Goal: Submit feedback/report problem

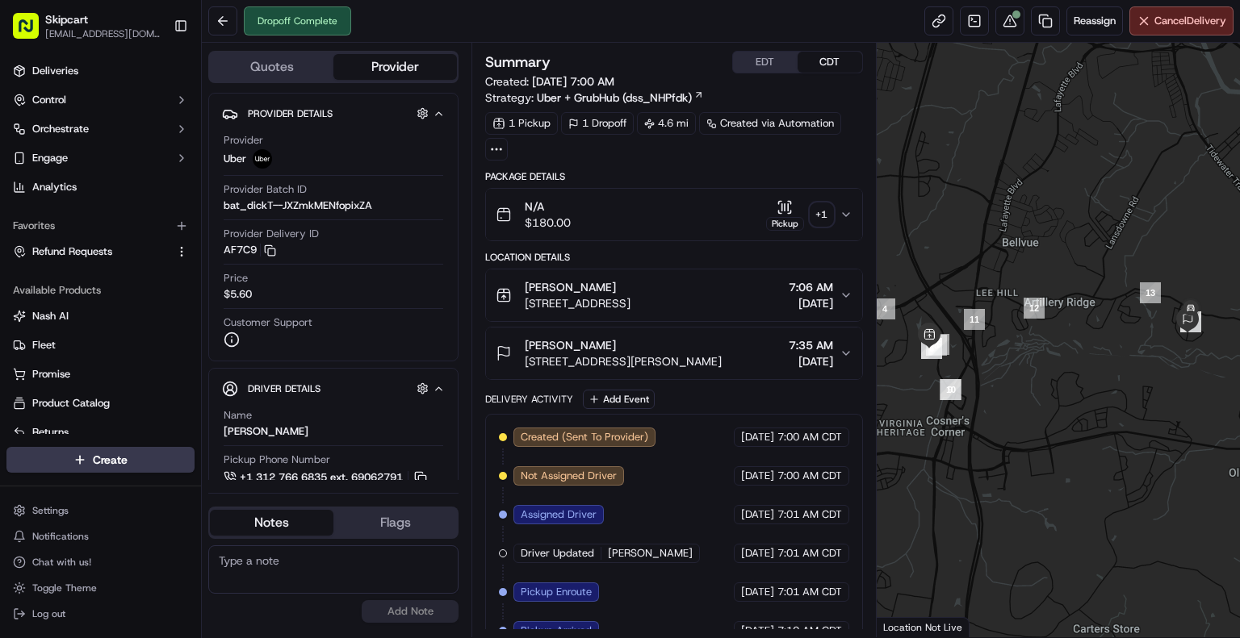
click at [843, 209] on icon "button" at bounding box center [845, 214] width 13 height 13
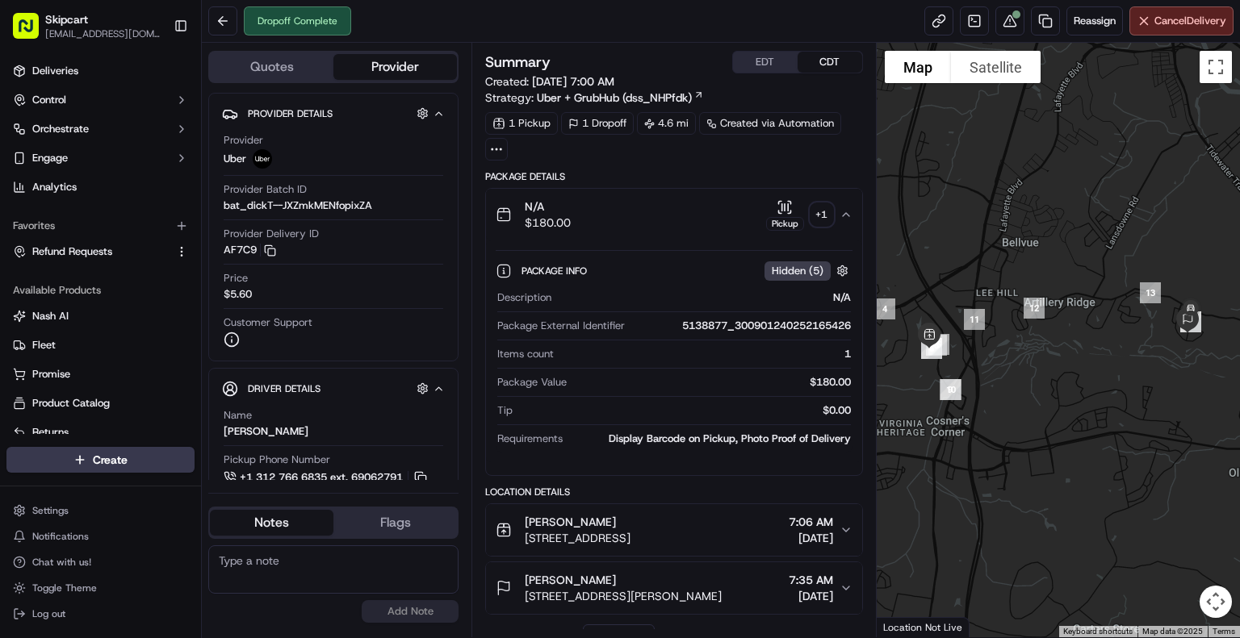
click at [828, 381] on div "$180.00" at bounding box center [712, 382] width 278 height 15
click at [1001, 21] on button at bounding box center [1009, 20] width 29 height 29
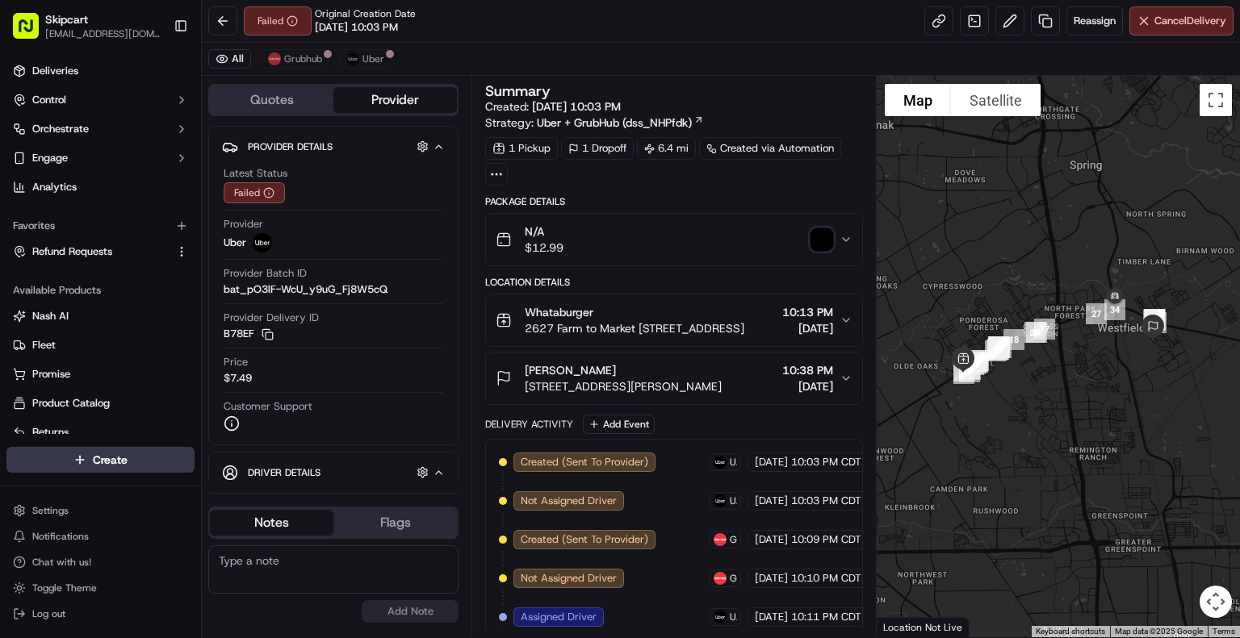
scroll to position [353, 0]
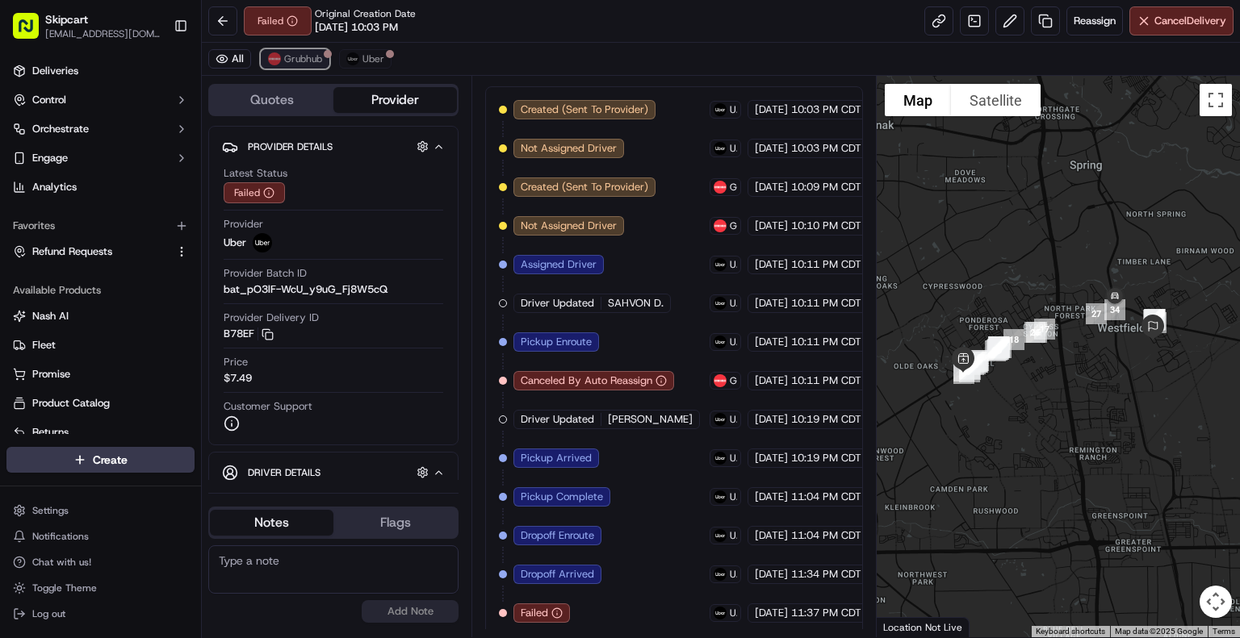
click at [312, 59] on span "Grubhub" at bounding box center [303, 58] width 38 height 13
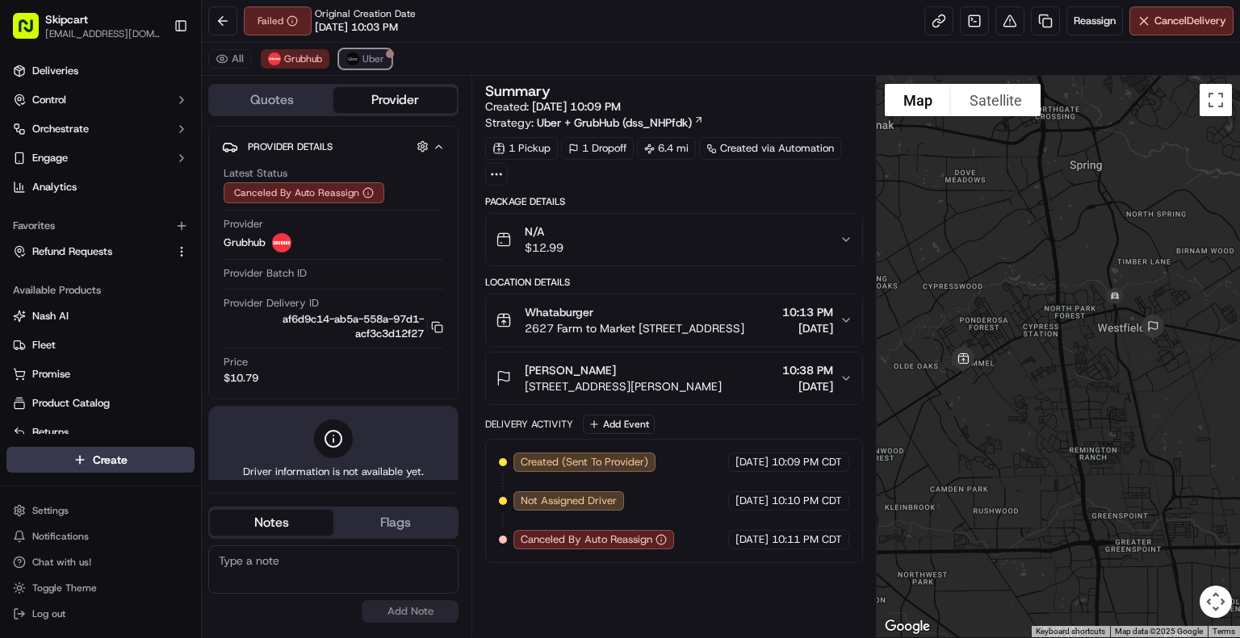
click at [374, 56] on span "Uber" at bounding box center [373, 58] width 22 height 13
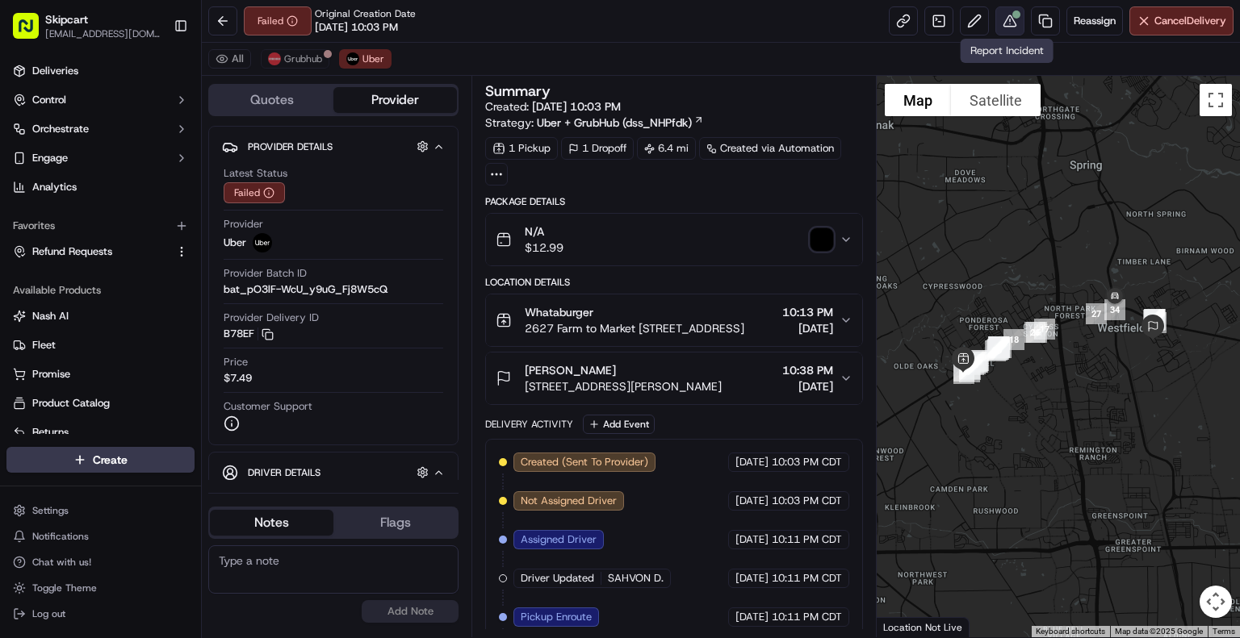
click at [1007, 10] on button at bounding box center [1009, 20] width 29 height 29
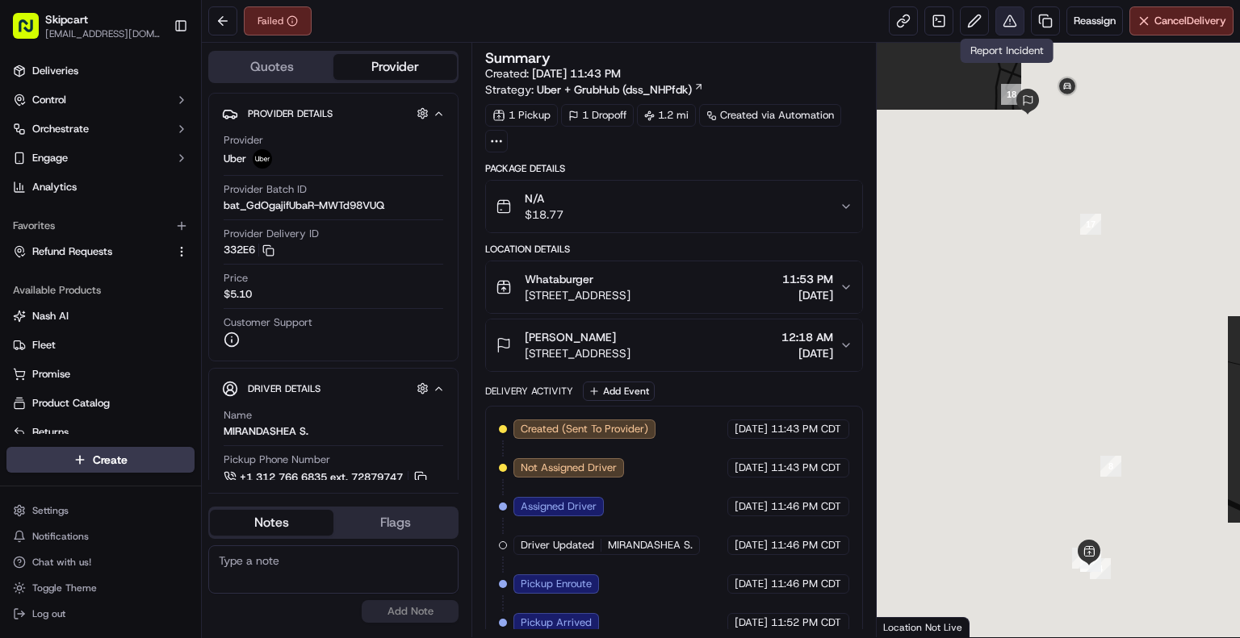
click at [1017, 23] on button at bounding box center [1009, 20] width 29 height 29
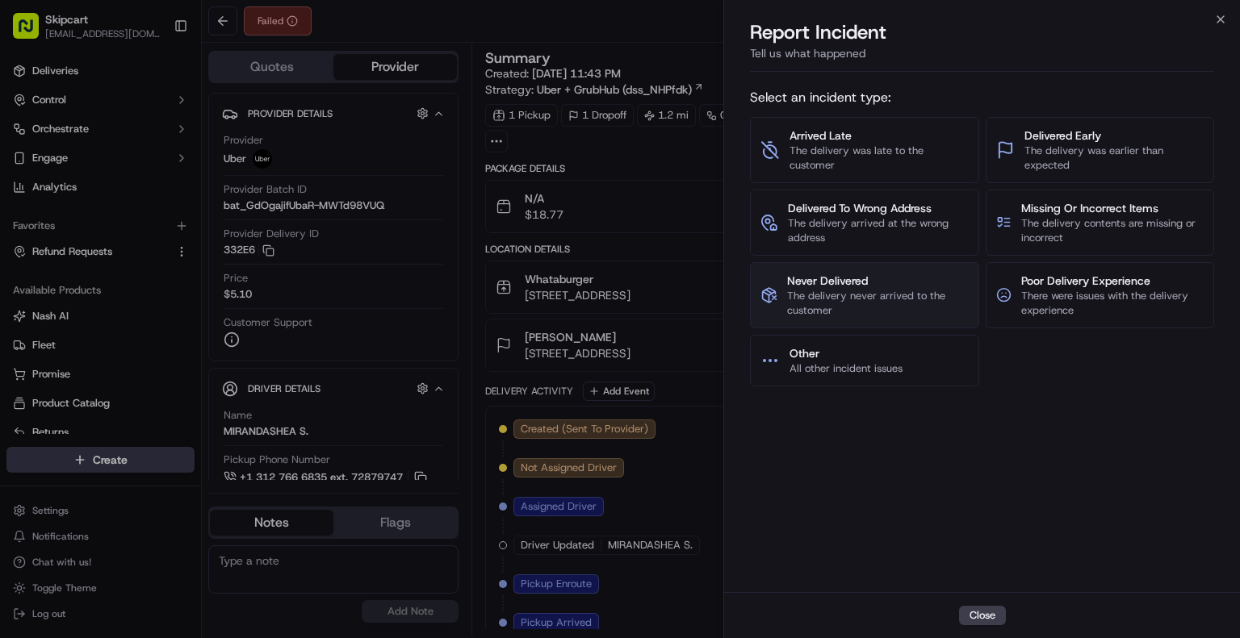
click at [871, 286] on span "Never Delivered" at bounding box center [877, 281] width 181 height 16
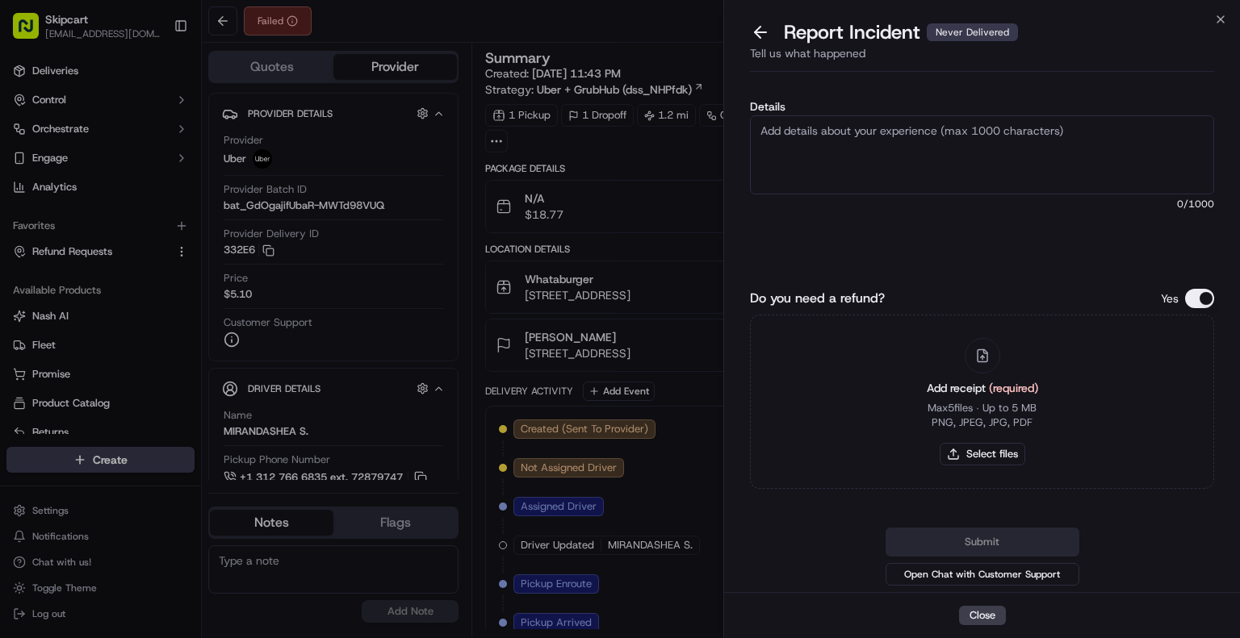
click at [944, 169] on textarea "Details" at bounding box center [982, 154] width 464 height 79
paste textarea "Customer reported non-delivery, driver cancelled of order after receiving items…"
type textarea "Customer reported non-delivery, driver cancelled of order after receiving items…"
click at [974, 467] on div "Add receipt (required) Max 5 files ∙ Up to 5 MB PNG, JPEG, JPG, PDF Select files" at bounding box center [982, 401] width 137 height 147
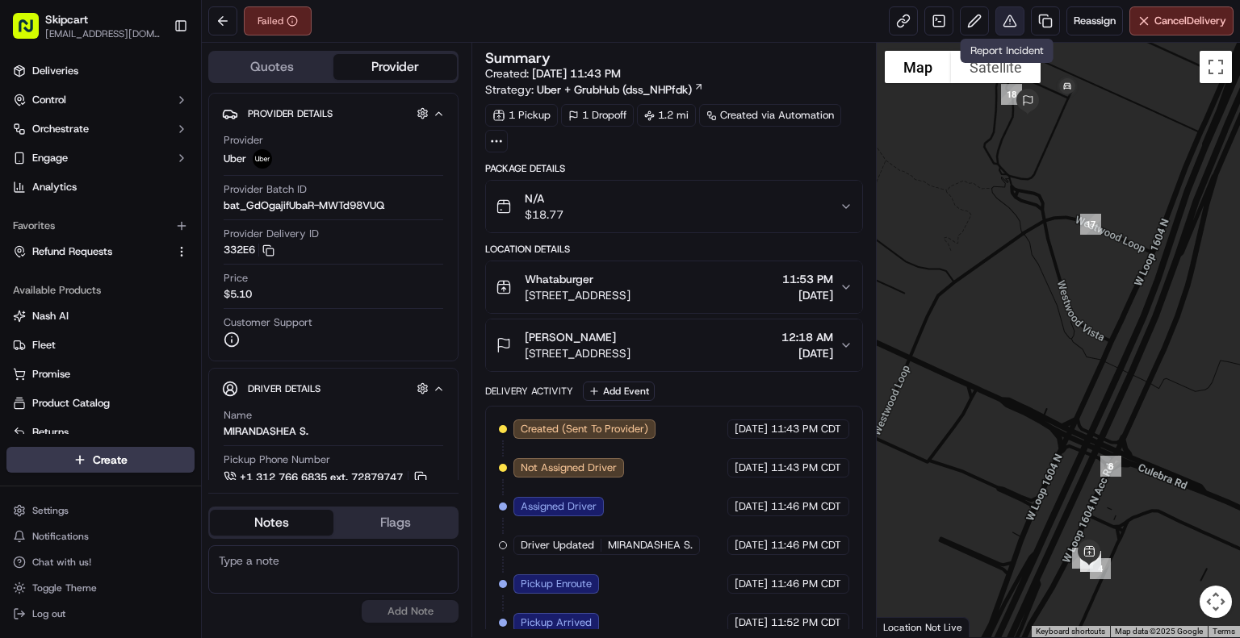
click at [1002, 23] on button at bounding box center [1009, 20] width 29 height 29
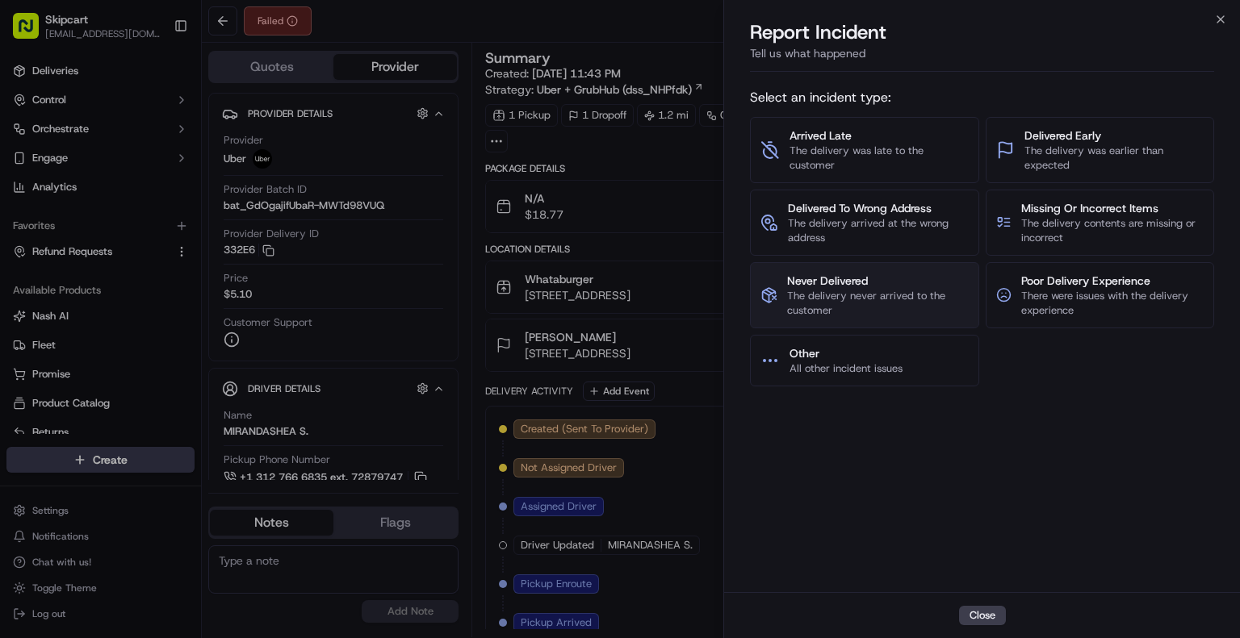
click at [836, 270] on button "Never Delivered The delivery never arrived to the customer" at bounding box center [864, 295] width 229 height 66
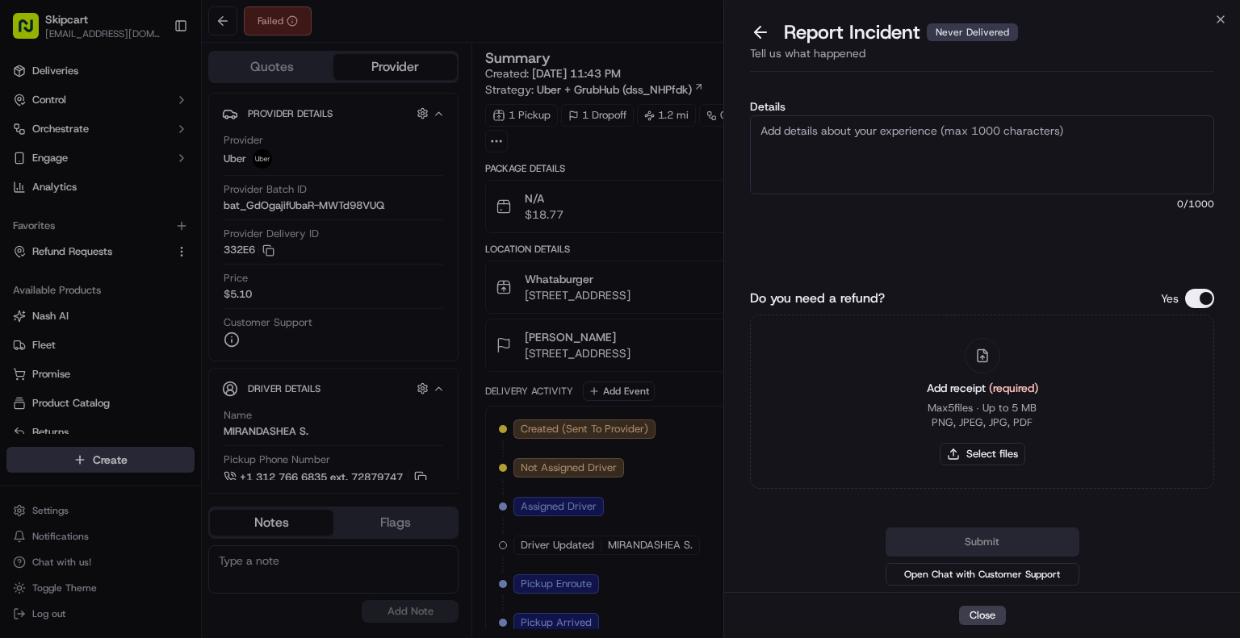
click at [831, 151] on textarea "Details" at bounding box center [982, 154] width 464 height 79
paste textarea "Customer reported non-delivery, driver cancelled of order after receiving items…"
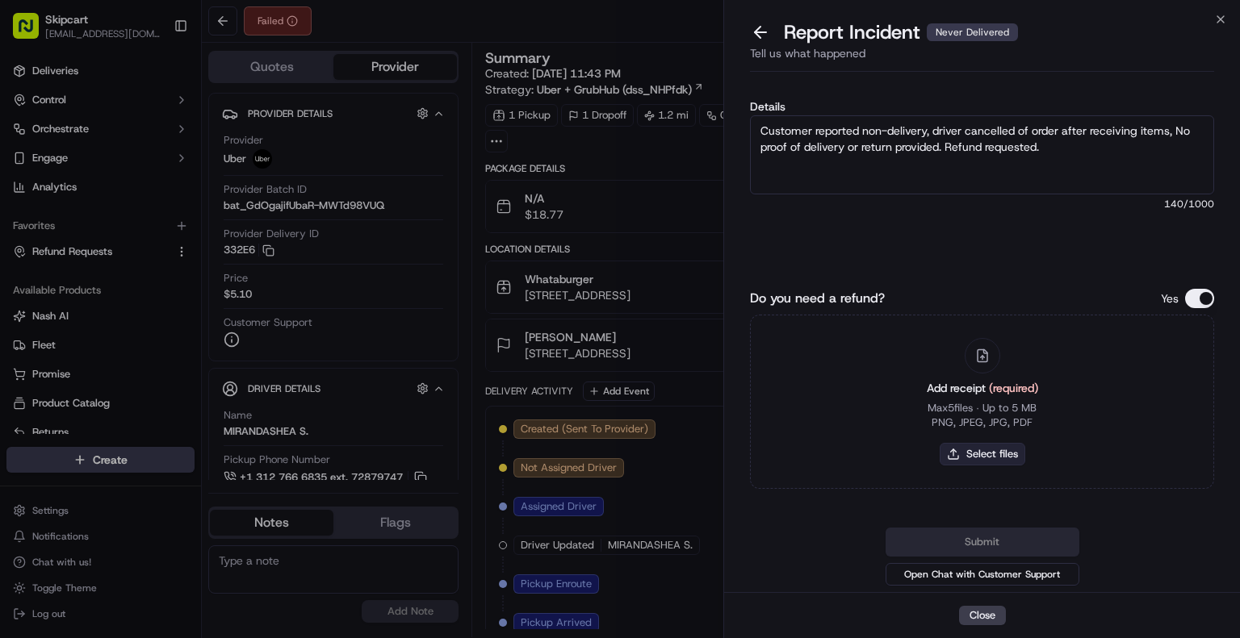
type textarea "Customer reported non-delivery, driver cancelled of order after receiving items…"
click at [966, 455] on button "Select files" at bounding box center [982, 454] width 86 height 23
type input "C:\fakepath\Screenshot [DATE] 110654.png"
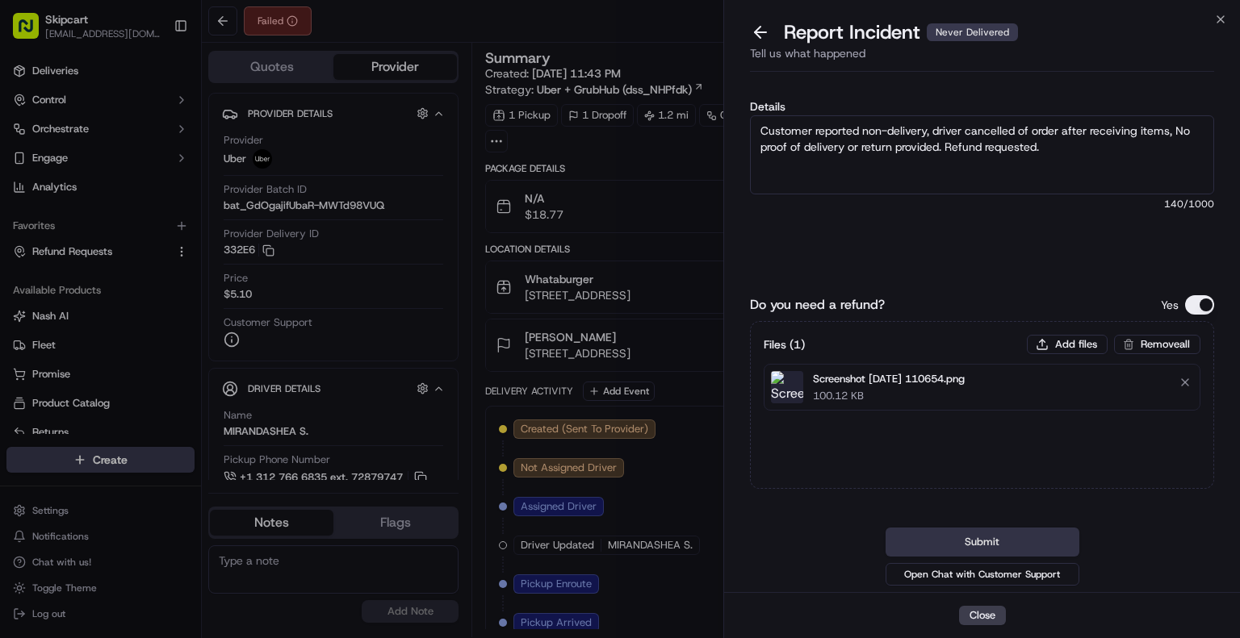
click at [981, 543] on button "Submit" at bounding box center [982, 542] width 194 height 29
